Goal: Task Accomplishment & Management: Manage account settings

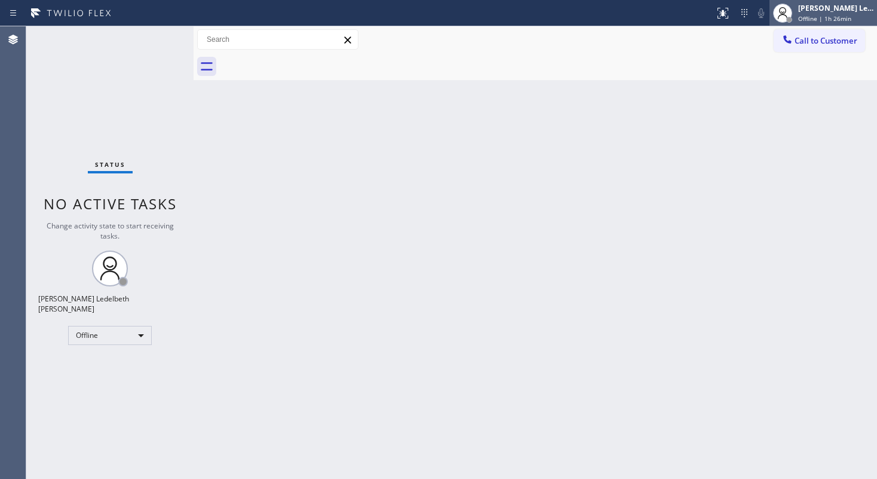
click at [824, 19] on span "Offline | 1h 26min" at bounding box center [824, 18] width 53 height 8
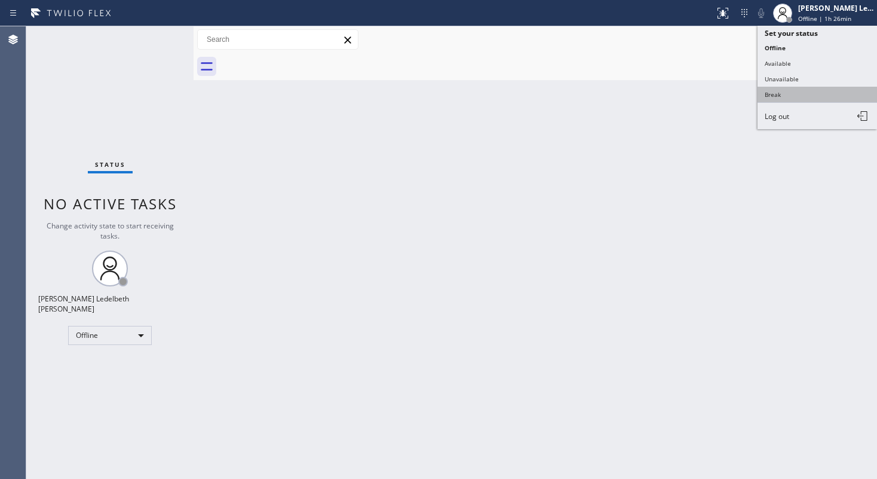
click at [772, 92] on button "Break" at bounding box center [818, 95] width 120 height 16
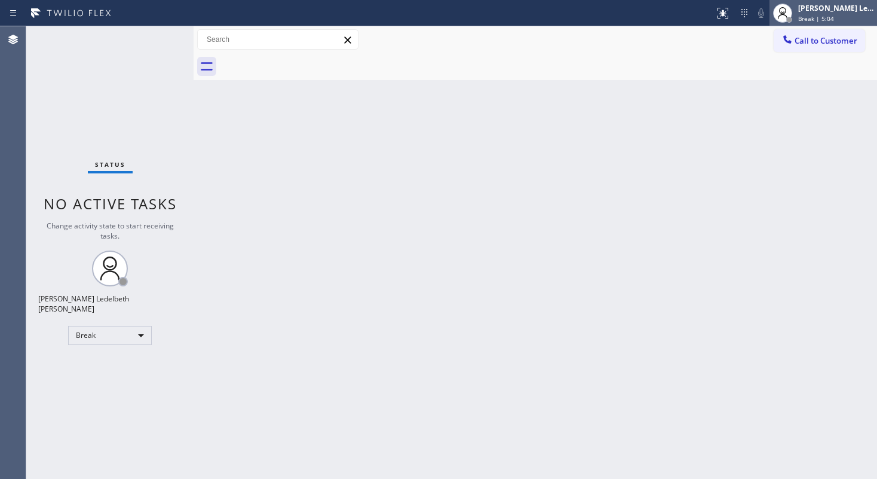
click at [802, 16] on span "Break | 5:04" at bounding box center [816, 18] width 36 height 8
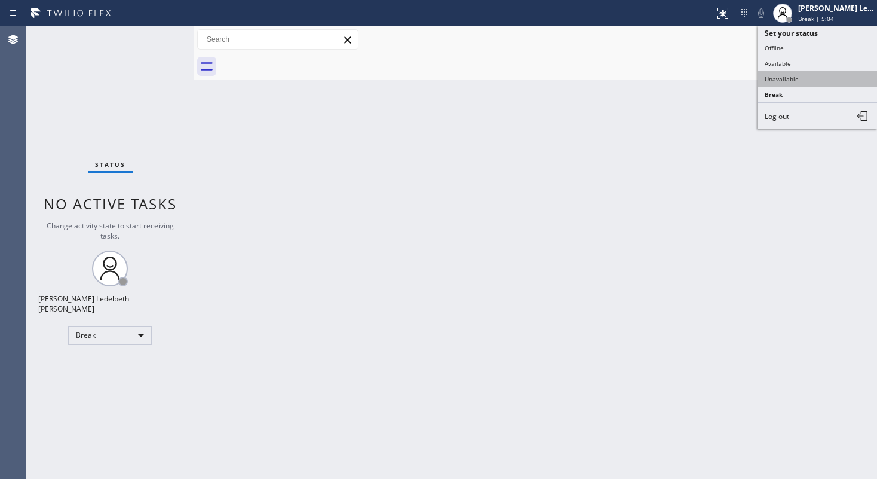
click at [813, 71] on button "Unavailable" at bounding box center [818, 79] width 120 height 16
